Goal: Find contact information: Find contact information

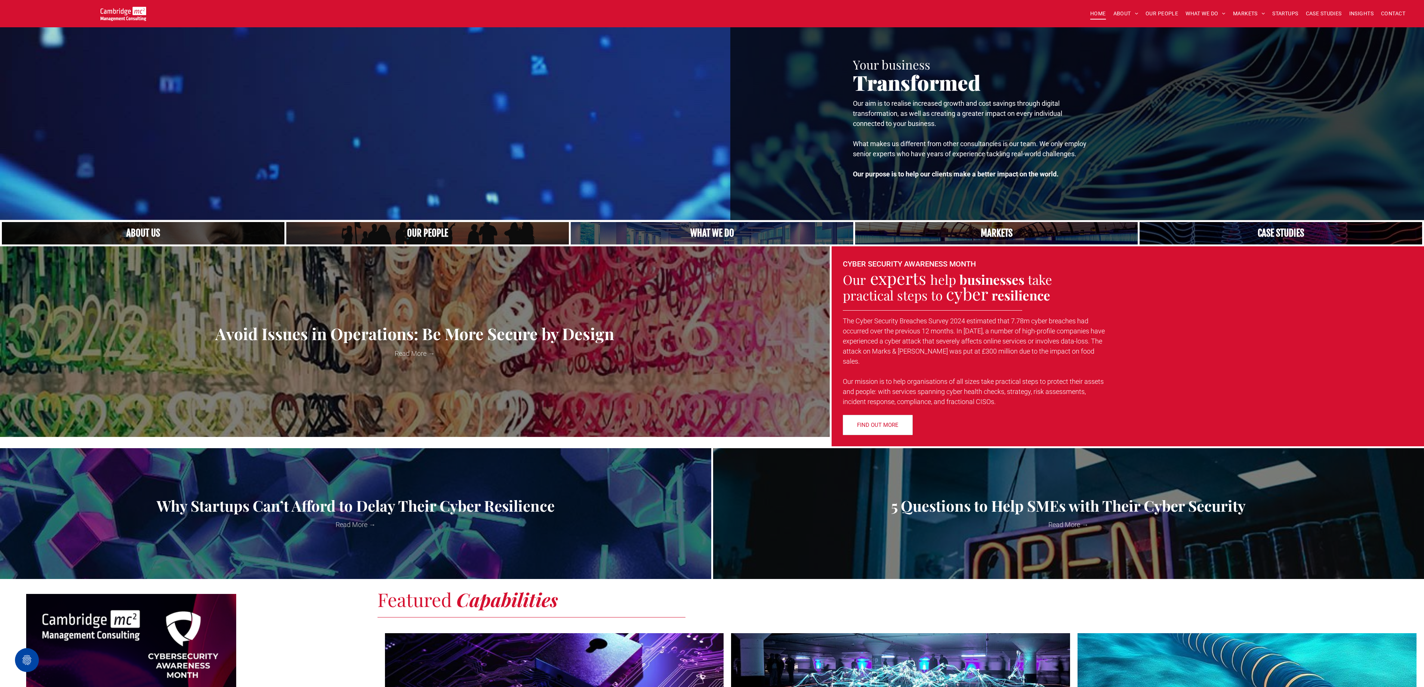
scroll to position [1265, 0]
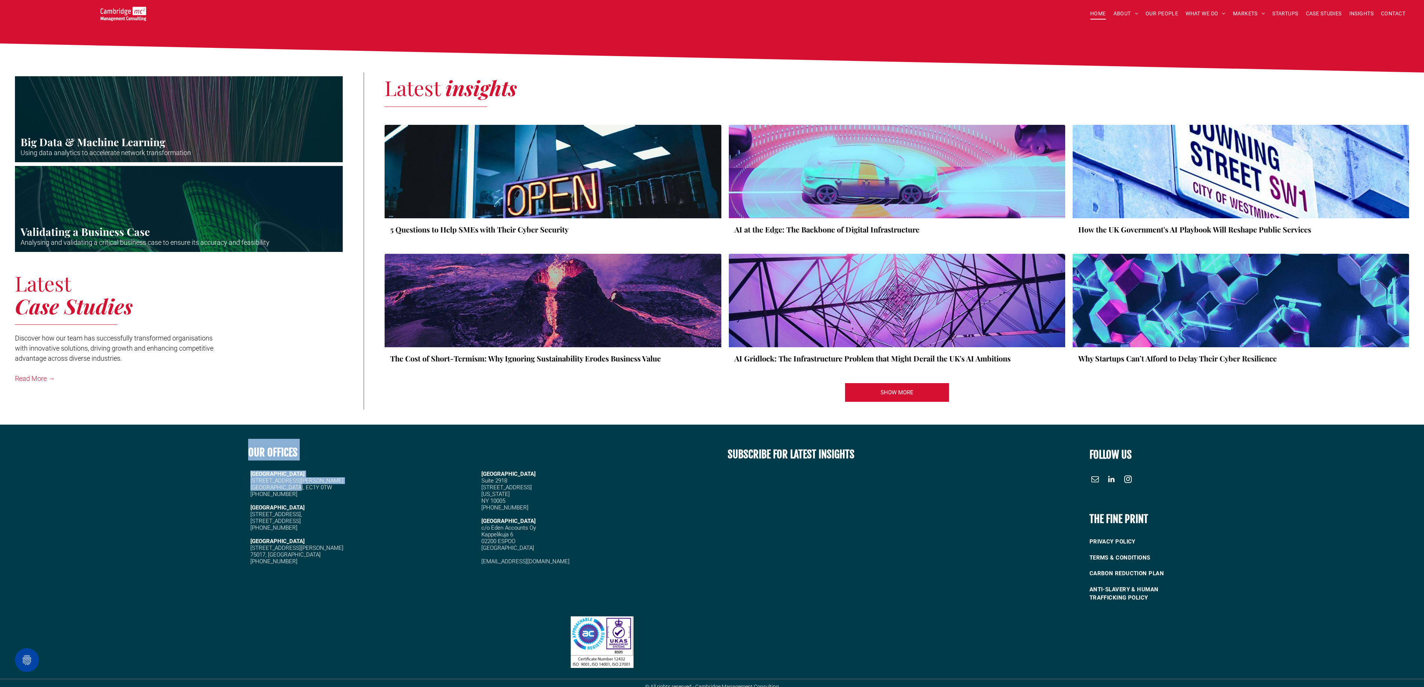
drag, startPoint x: 306, startPoint y: 478, endPoint x: 230, endPoint y: 477, distance: 75.5
click at [230, 477] on div "OUR OFFICES LONDON 20 Garrett Street London, EC1Y 0TW +44 (0)1223 750335 CAMBRI…" at bounding box center [712, 523] width 1424 height 170
click at [334, 491] on h5 "[PHONE_NUMBER]" at bounding box center [307, 494] width 114 height 7
click at [302, 491] on h5 "[PHONE_NUMBER]" at bounding box center [307, 494] width 114 height 7
drag, startPoint x: 298, startPoint y: 478, endPoint x: 248, endPoint y: 474, distance: 50.3
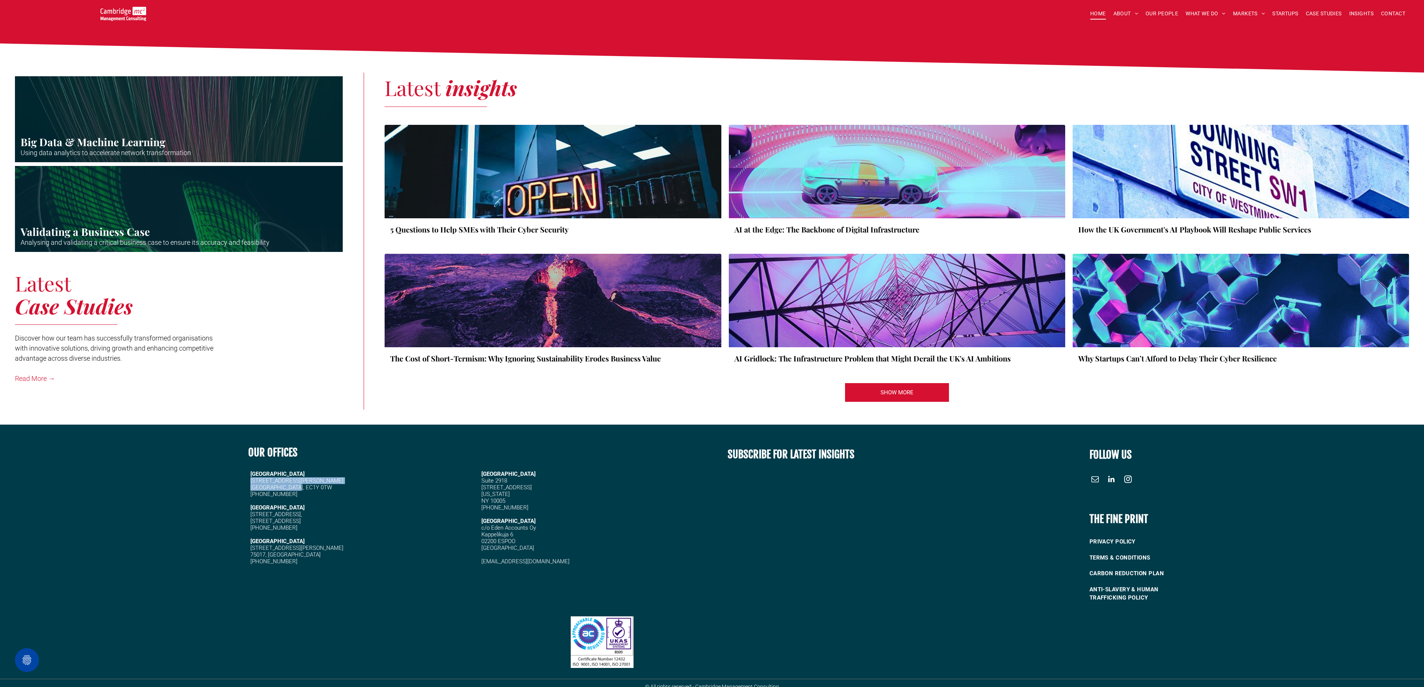
click at [248, 474] on div "LONDON 20 Garrett Street London, EC1Y 0TW +44 (0)1223 750335 CAMBRIDGE 5 High G…" at bounding box center [474, 517] width 453 height 113
copy span "20 Garrett Street London, EC1Y 0TW"
